Goal: Ask a question

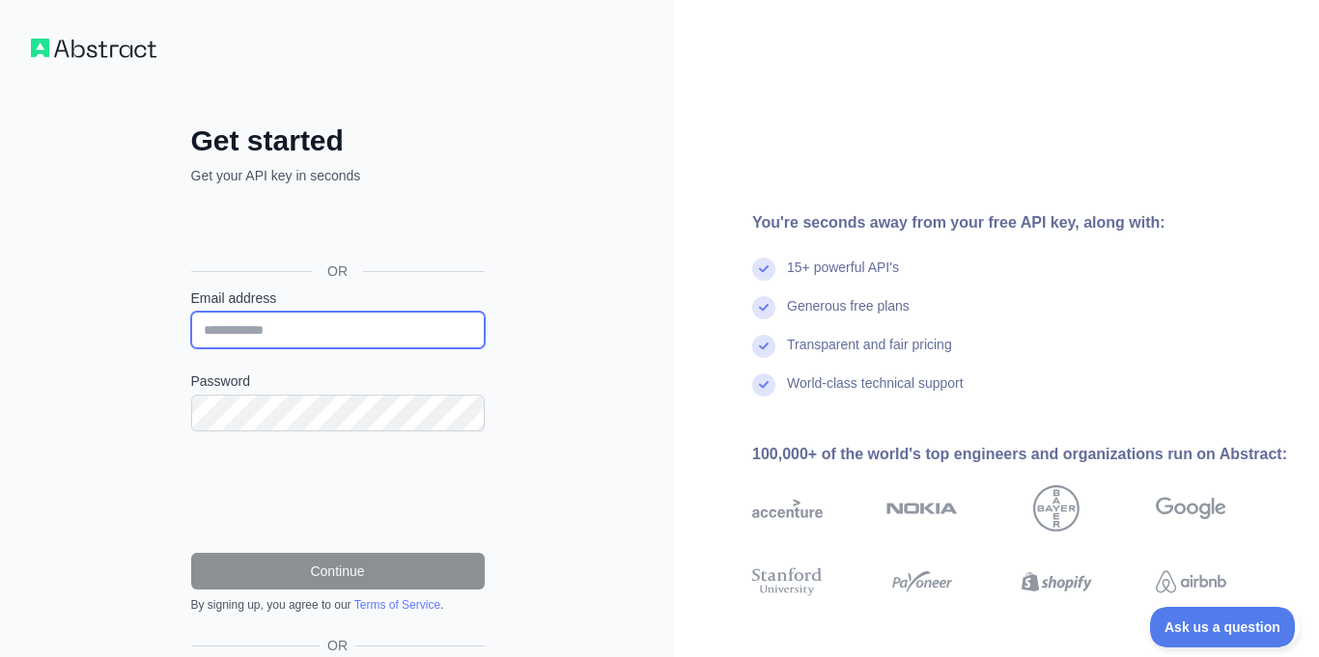
click at [346, 328] on input "Email address" at bounding box center [337, 330] width 293 height 37
type input "**********"
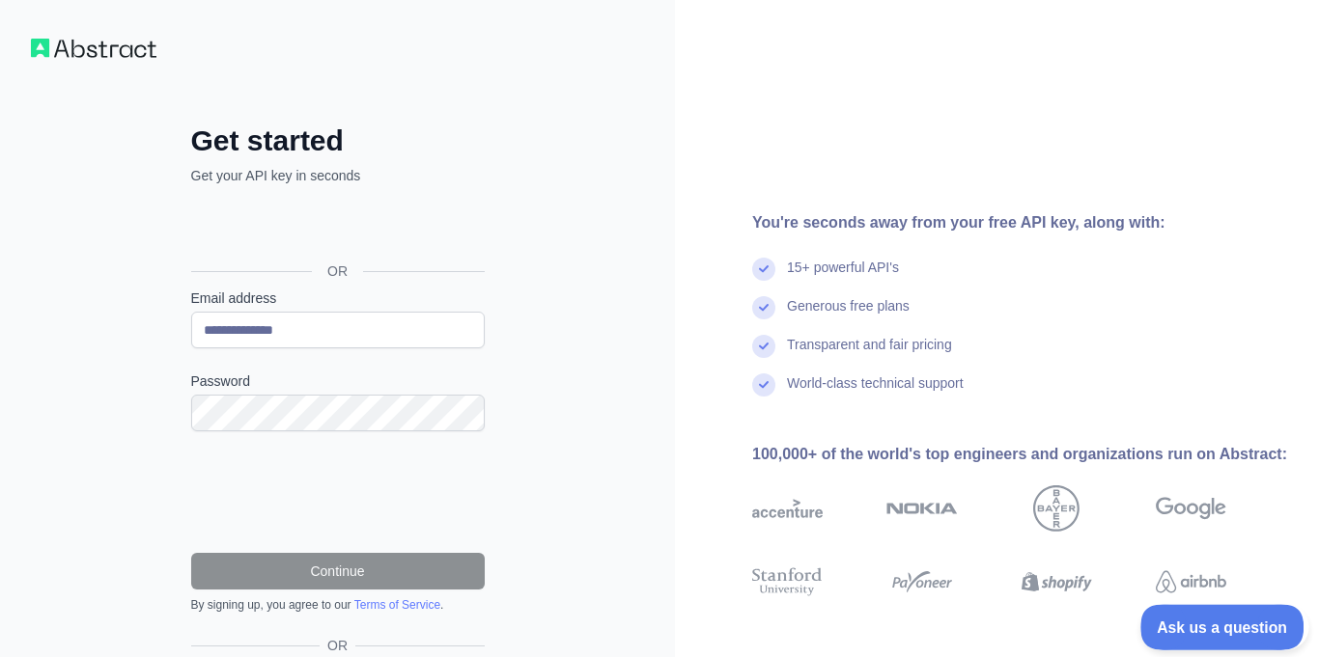
click at [1240, 624] on span "Ask us a question" at bounding box center [1212, 625] width 145 height 14
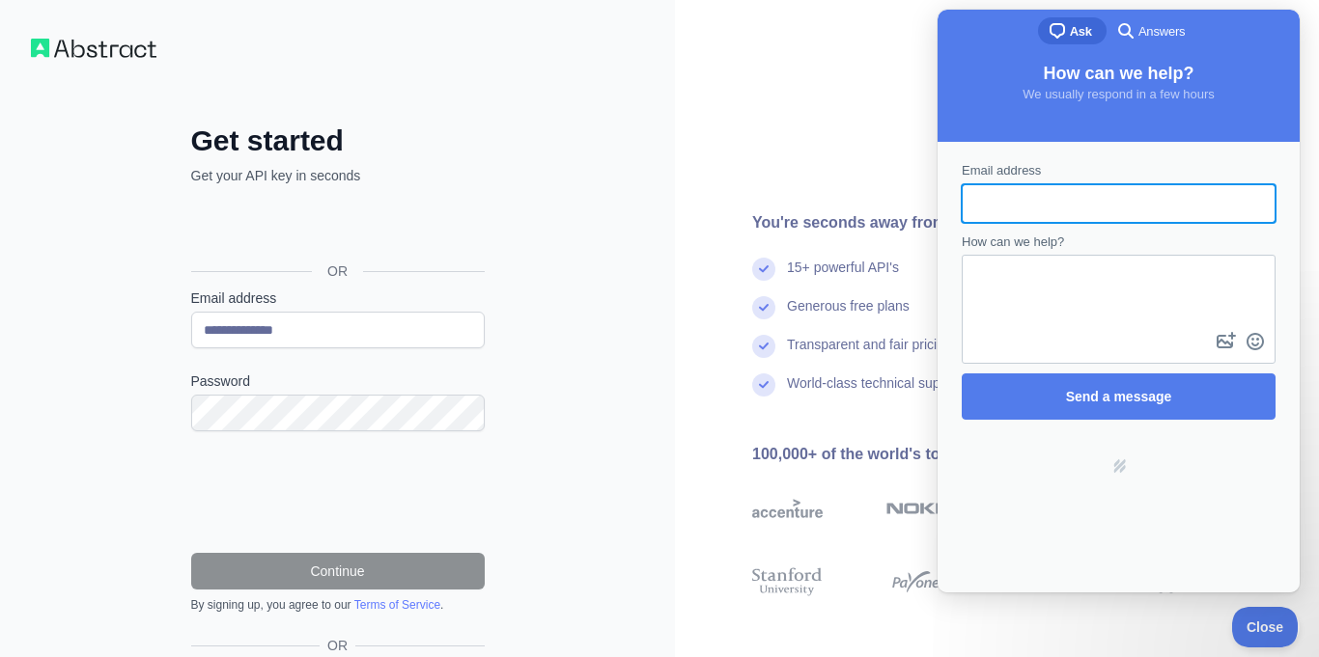
click at [879, 175] on div "You're seconds away from your free API key, along with: 15+ powerful API's Gene…" at bounding box center [997, 396] width 644 height 792
click at [975, 573] on div "Email address How can we help? image-plus emoji cross-large Send a message Powe…" at bounding box center [1118, 367] width 362 height 451
click at [827, 109] on div "You're seconds away from your free API key, along with: 15+ powerful API's Gene…" at bounding box center [997, 396] width 644 height 792
click at [793, 116] on div "You're seconds away from your free API key, along with: 15+ powerful API's Gene…" at bounding box center [997, 396] width 644 height 792
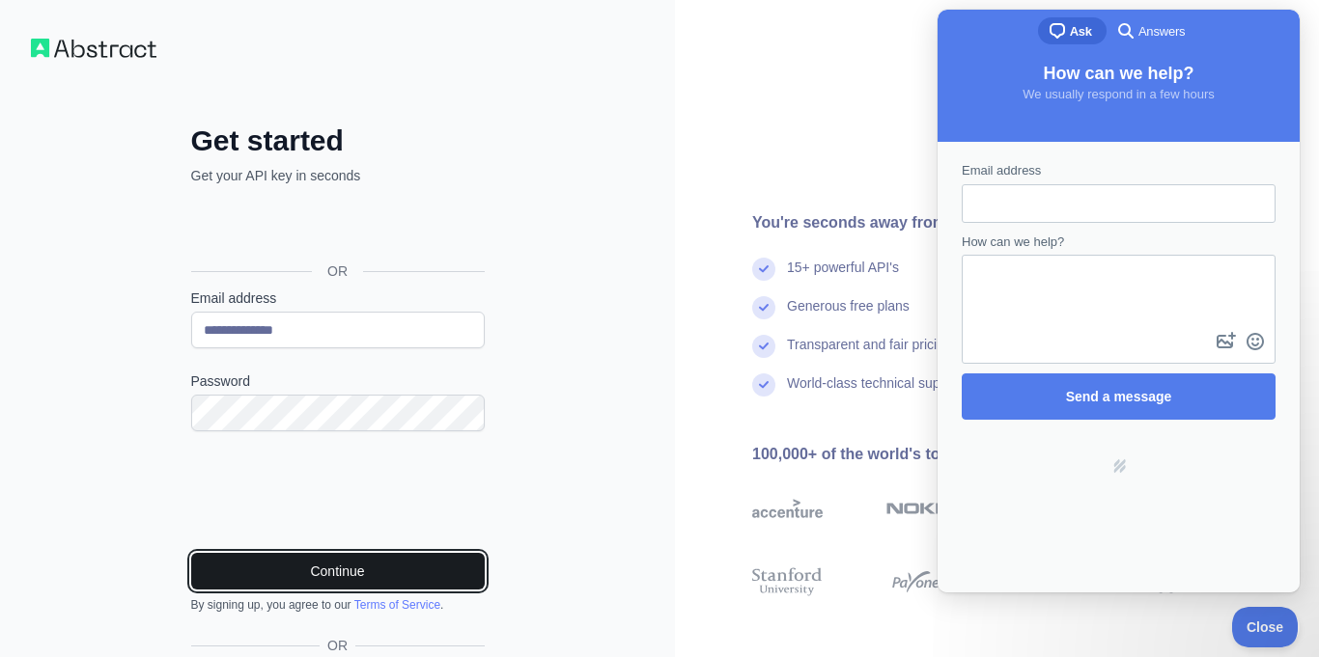
click at [260, 571] on button "Continue" at bounding box center [337, 571] width 293 height 37
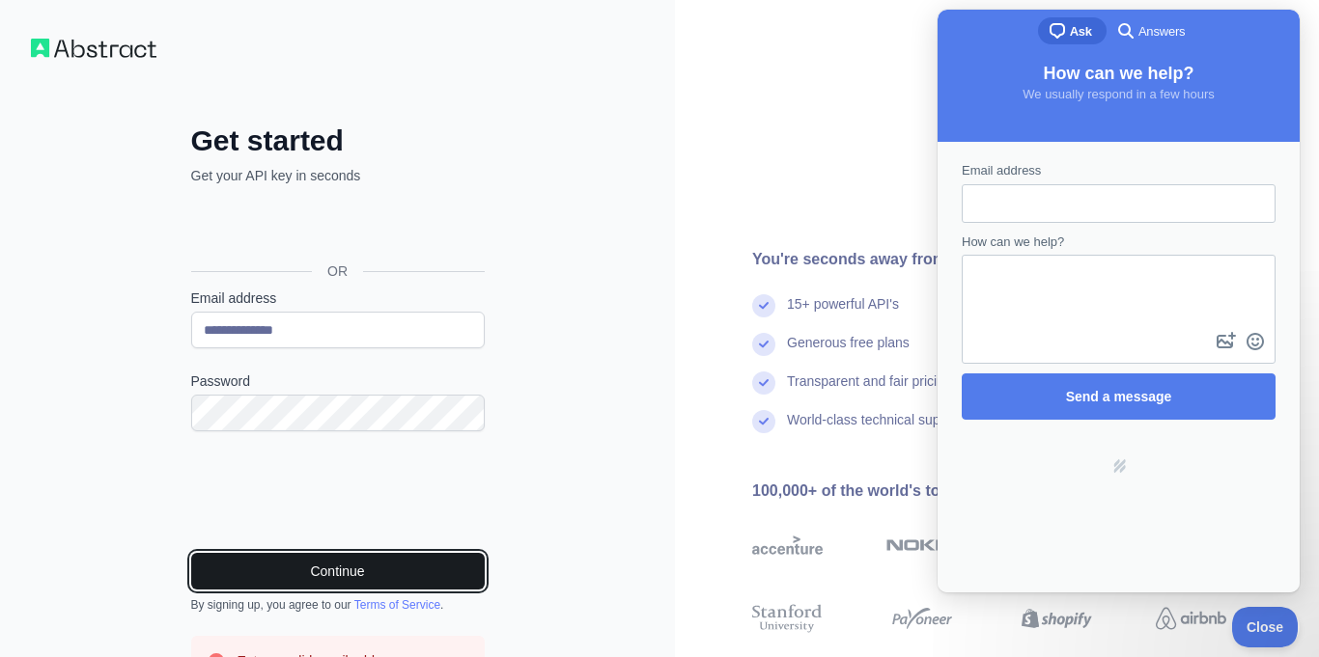
click at [222, 583] on button "Continue" at bounding box center [337, 571] width 293 height 37
click at [221, 579] on button "Continue" at bounding box center [337, 571] width 293 height 37
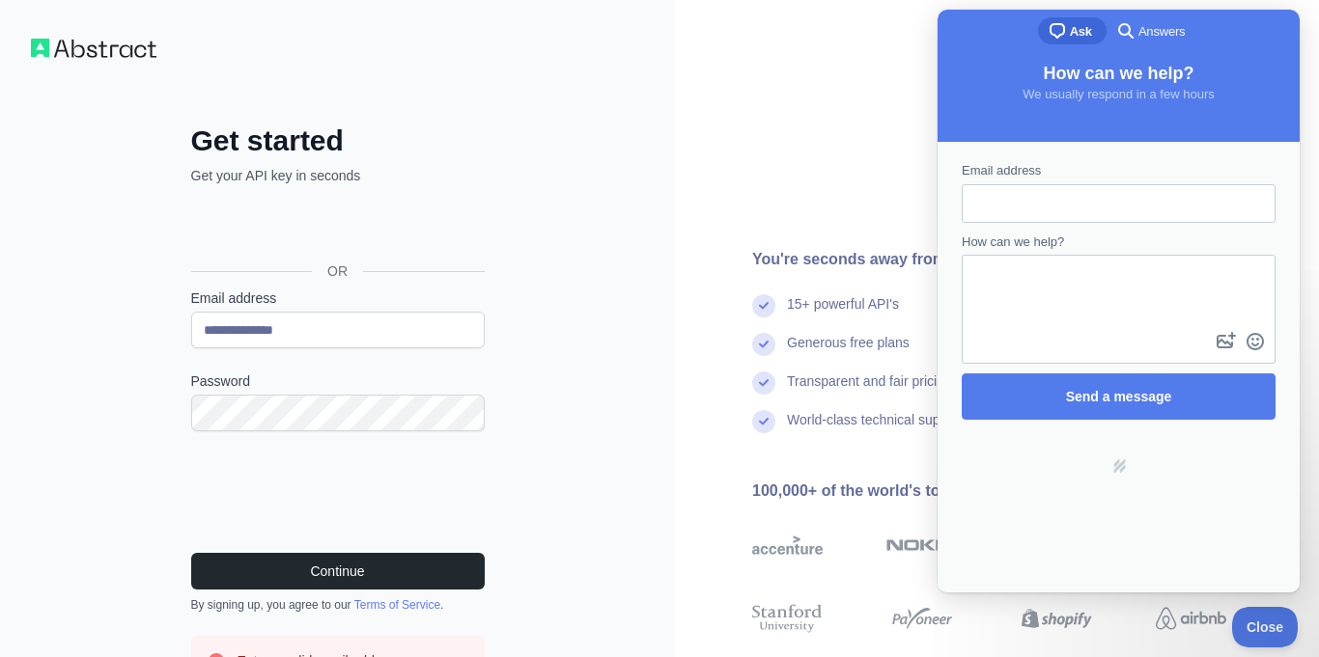
click at [821, 188] on div "You're seconds away from your free API key, along with: 15+ powerful API's Gene…" at bounding box center [997, 433] width 644 height 866
click at [866, 153] on div "You're seconds away from your free API key, along with: 15+ powerful API's Gene…" at bounding box center [997, 433] width 644 height 866
click at [875, 159] on div "You're seconds away from your free API key, along with: 15+ powerful API's Gene…" at bounding box center [997, 433] width 644 height 866
click at [1043, 569] on div "Email address How can we help? image-plus emoji cross-large Send a message Powe…" at bounding box center [1118, 367] width 362 height 451
click at [1086, 578] on div "Email address How can we help? image-plus emoji cross-large Send a message Powe…" at bounding box center [1118, 367] width 362 height 451
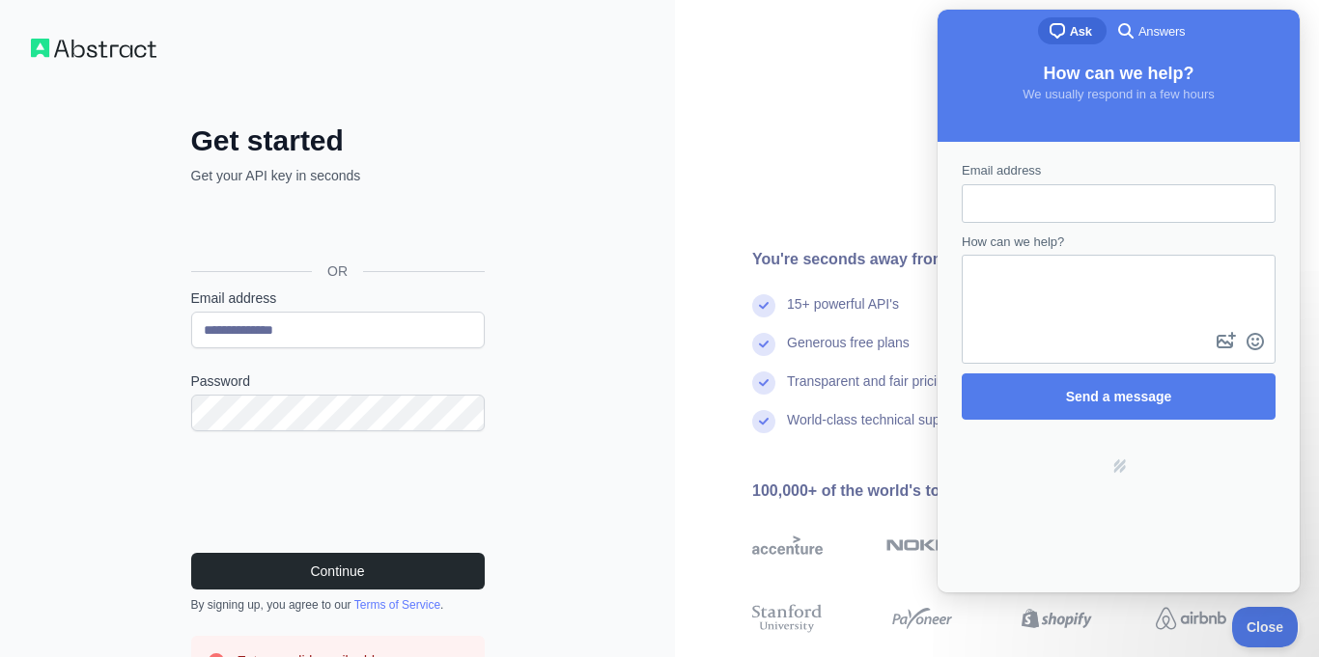
click at [1135, 287] on textarea "How can we help?" at bounding box center [1118, 292] width 310 height 71
